Goal: Answer question/provide support

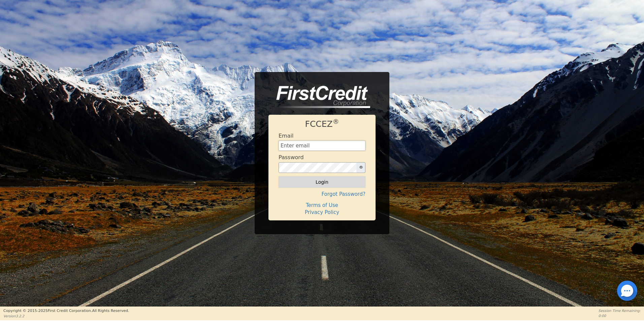
type input "[EMAIL_ADDRESS][DOMAIN_NAME]"
click at [296, 185] on button "Login" at bounding box center [321, 181] width 87 height 11
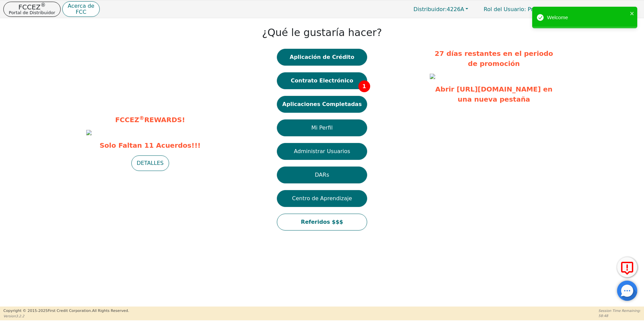
click at [623, 132] on div "27 días restantes en el periodo de promoción Abrir [URL][DOMAIN_NAME] en una nu…" at bounding box center [534, 142] width 209 height 189
click at [349, 103] on button "Aplicaciones Completadas" at bounding box center [322, 104] width 90 height 17
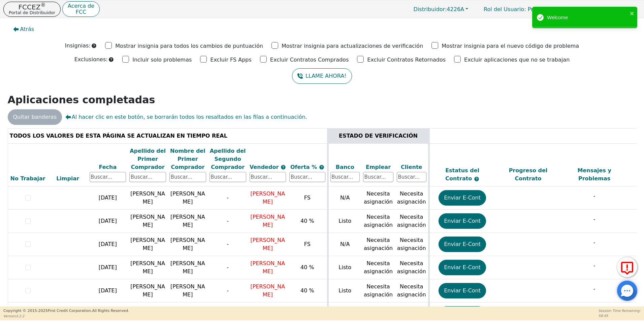
click at [623, 294] on div at bounding box center [627, 291] width 20 height 20
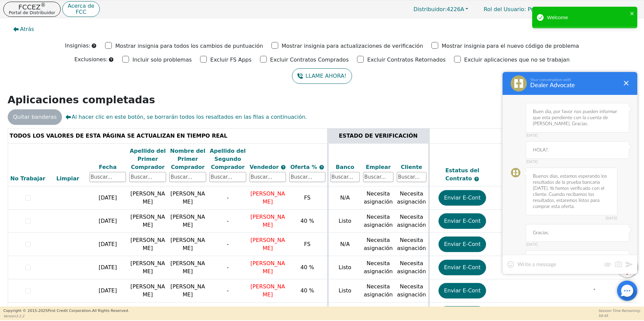
scroll to position [205, 0]
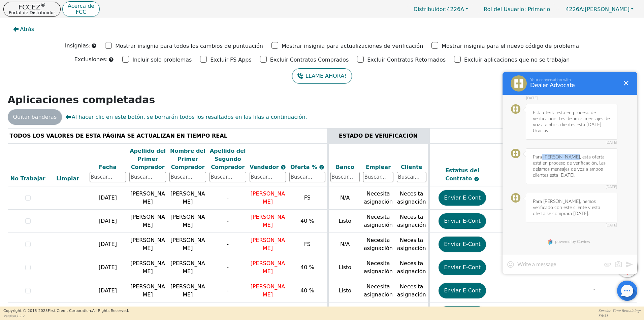
drag, startPoint x: 542, startPoint y: 157, endPoint x: 573, endPoint y: 157, distance: 30.6
click at [573, 157] on div "[DATE] Para [PERSON_NAME], esta oferta está en proceso de verificación. Les dej…" at bounding box center [571, 166] width 92 height 36
copy div "[PERSON_NAME]"
click at [535, 259] on div at bounding box center [569, 264] width 135 height 19
click at [530, 262] on textarea at bounding box center [558, 264] width 83 height 7
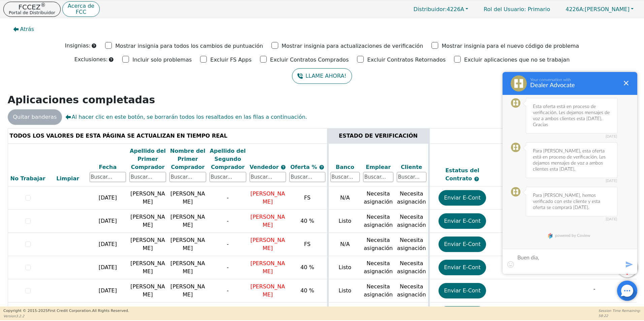
scroll to position [0, 0]
paste textarea "[PERSON_NAME]"
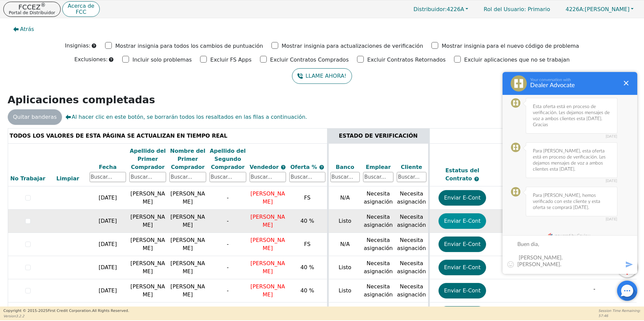
type textarea "Buen dia, [PERSON_NAME]. [PERSON_NAME]."
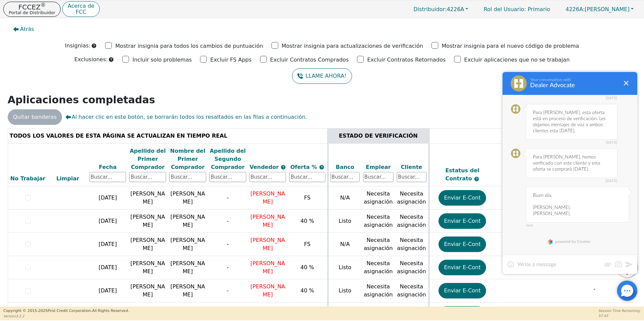
click at [530, 269] on div at bounding box center [569, 264] width 135 height 19
drag, startPoint x: 531, startPoint y: 268, endPoint x: 553, endPoint y: 267, distance: 21.2
click at [553, 267] on textarea "[PERSON_NAME] [PERSON_NAME]" at bounding box center [569, 260] width 105 height 13
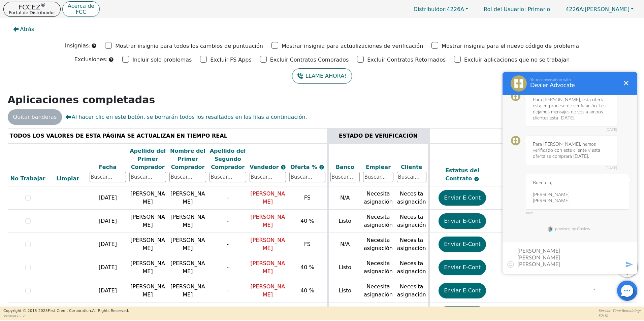
drag, startPoint x: 534, startPoint y: 194, endPoint x: 575, endPoint y: 201, distance: 42.2
click at [575, 201] on div "now Buen dia, [PERSON_NAME]. [PERSON_NAME]." at bounding box center [576, 192] width 103 height 36
copy div "[PERSON_NAME]. [PERSON_NAME]."
click at [546, 258] on textarea "[PERSON_NAME]. [PERSON_NAME] [PERSON_NAME]" at bounding box center [569, 258] width 105 height 20
click at [544, 265] on textarea "[PERSON_NAME]. [PERSON_NAME]. [PERSON_NAME]" at bounding box center [569, 258] width 105 height 20
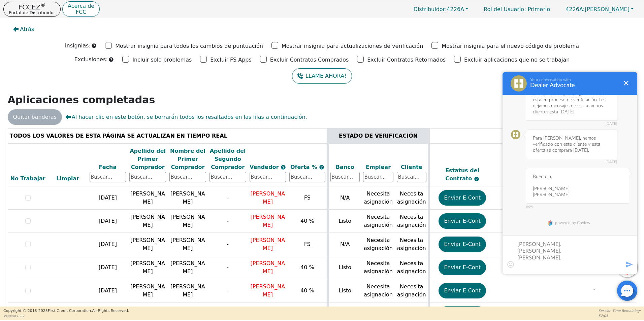
scroll to position [269, 0]
paste textarea "[PERSON_NAME]. [PERSON_NAME]."
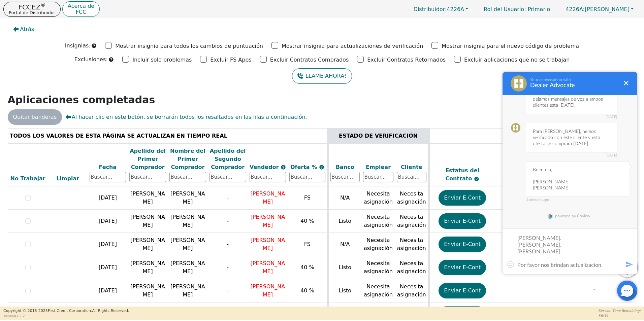
scroll to position [26, 0]
type textarea "[PERSON_NAME]. [PERSON_NAME]. [PERSON_NAME]. [PERSON_NAME]. [PERSON_NAME]. [PER…"
